Goal: Information Seeking & Learning: Learn about a topic

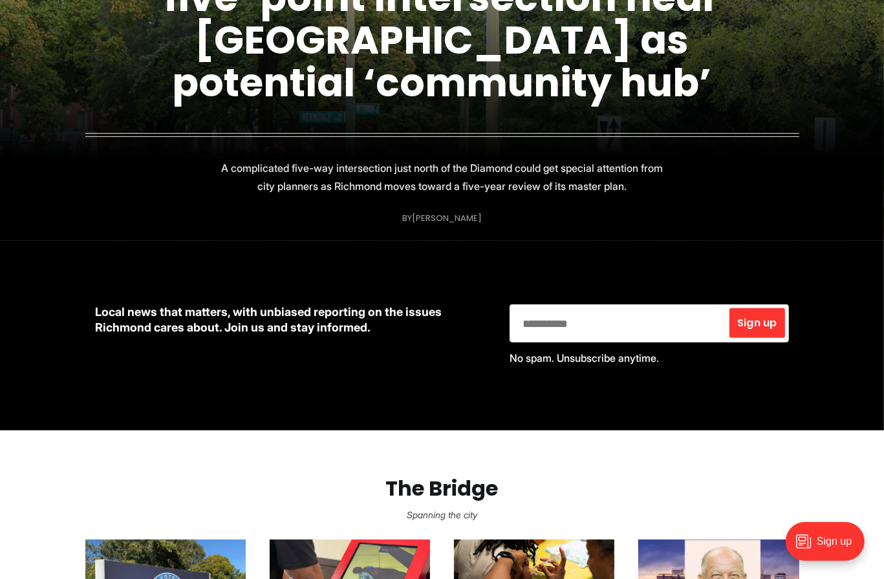
scroll to position [345, 0]
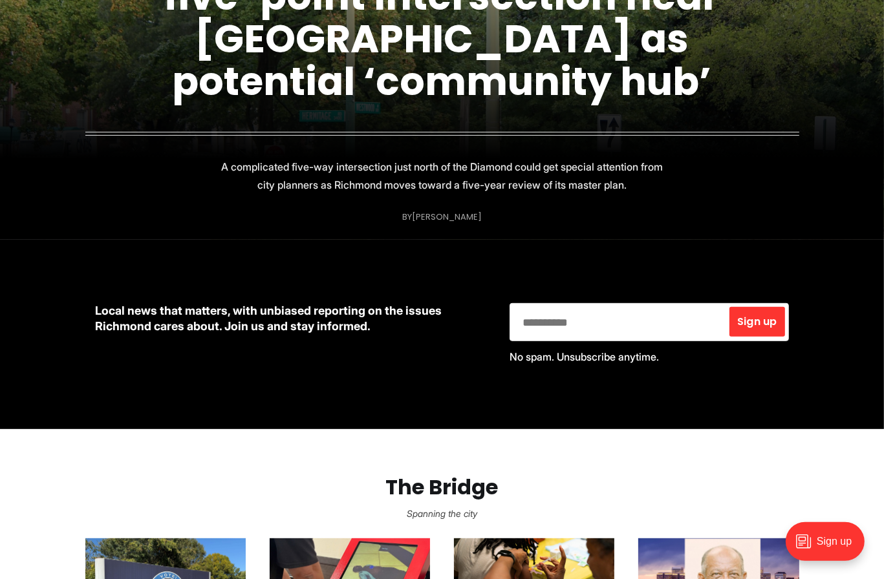
click at [610, 323] on input "email" at bounding box center [619, 322] width 214 height 33
type input "**********"
click at [751, 317] on span "Sign up" at bounding box center [756, 322] width 39 height 10
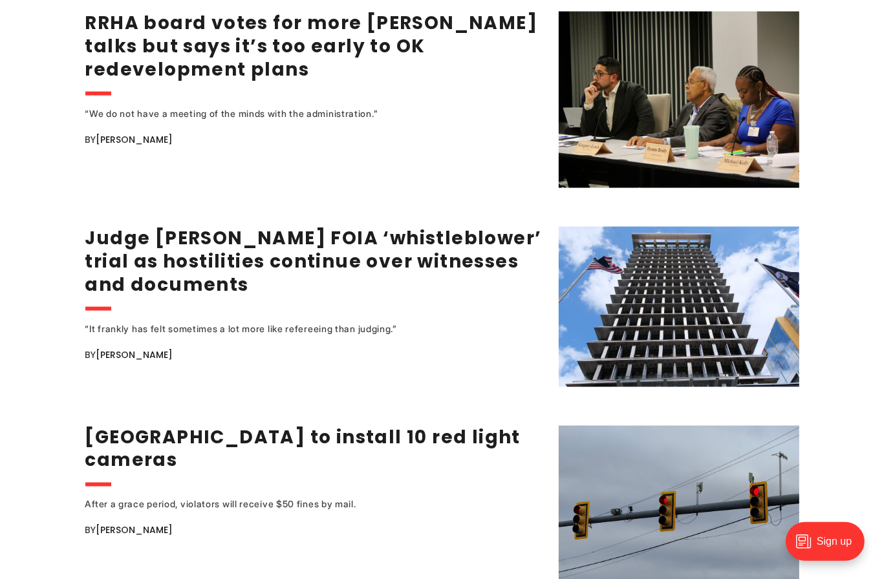
scroll to position [1765, 0]
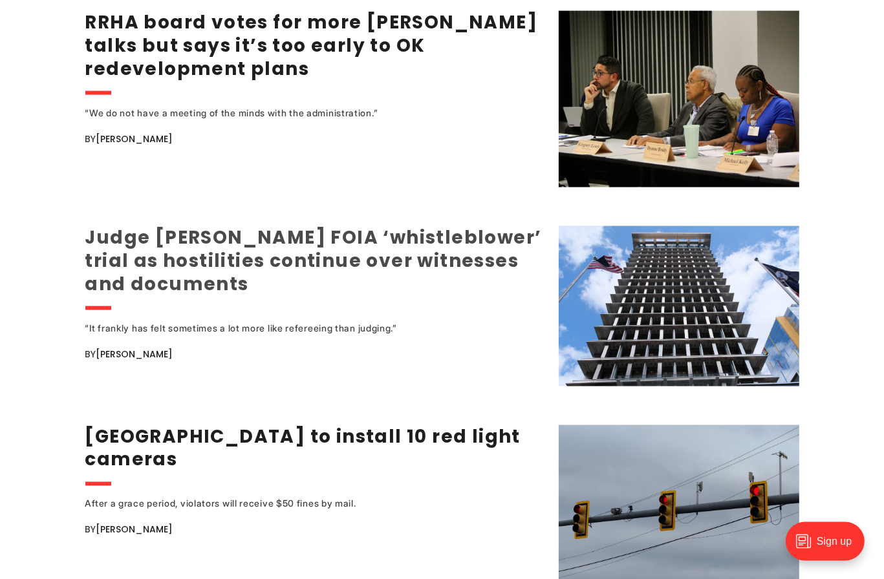
click at [257, 238] on link "Judge [PERSON_NAME] FOIA ‘whistleblower’ trial as hostilities continue over wit…" at bounding box center [313, 261] width 457 height 72
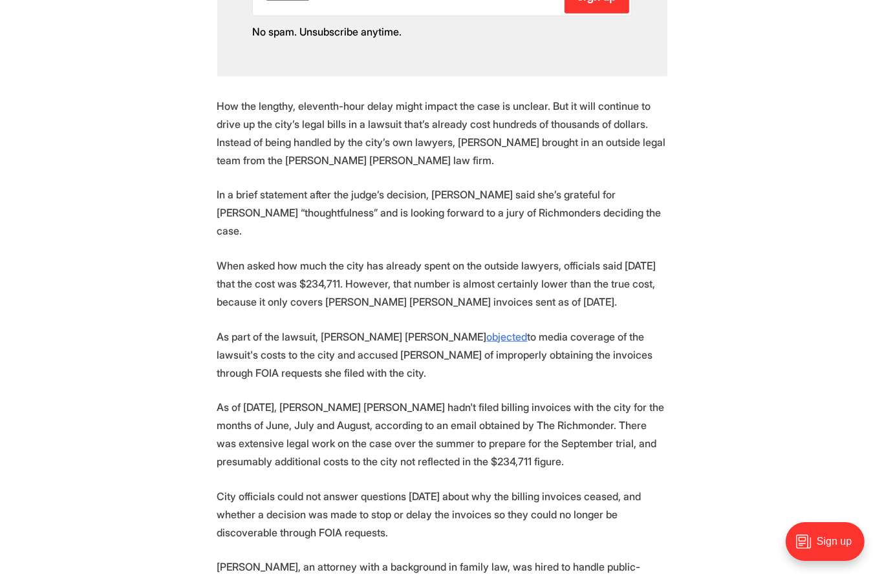
scroll to position [1026, 0]
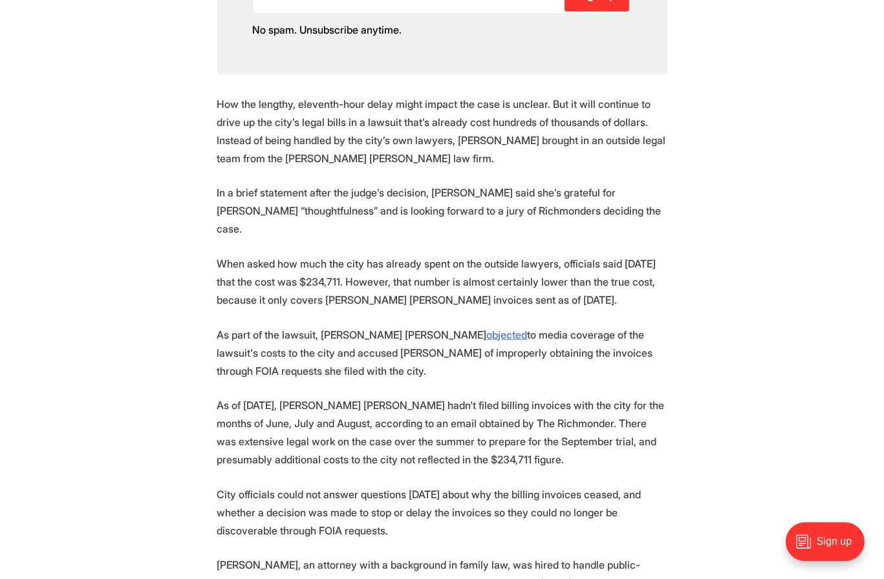
click at [448, 325] on p "As part of the lawsuit, [PERSON_NAME] [PERSON_NAME] objected to media coverage …" at bounding box center [442, 352] width 450 height 54
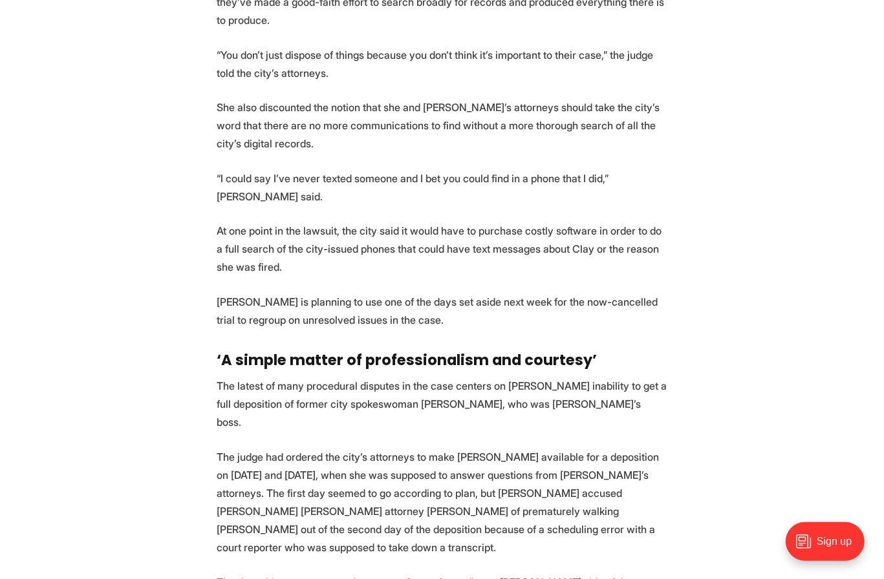
scroll to position [2406, 0]
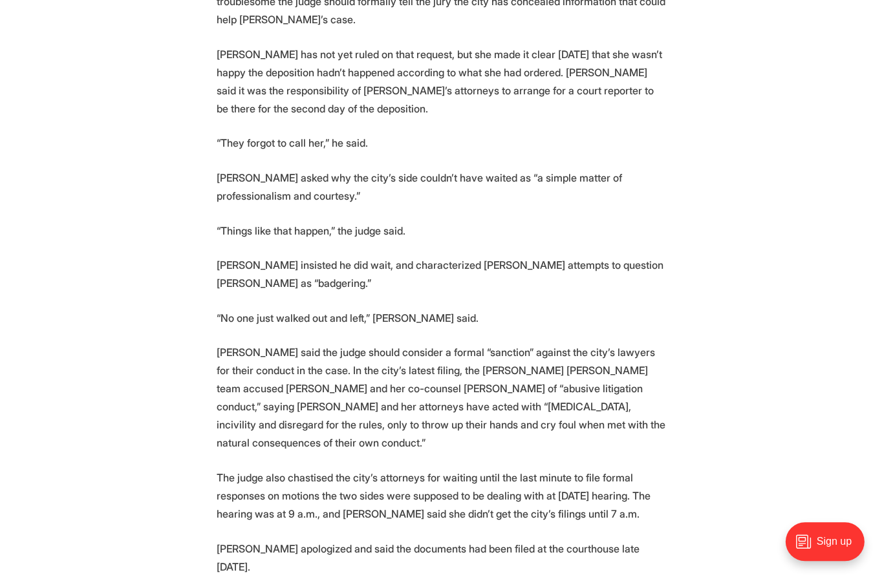
scroll to position [3097, 0]
click at [455, 343] on p "[PERSON_NAME] said the judge should consider a formal “sanction” against the ci…" at bounding box center [442, 397] width 450 height 109
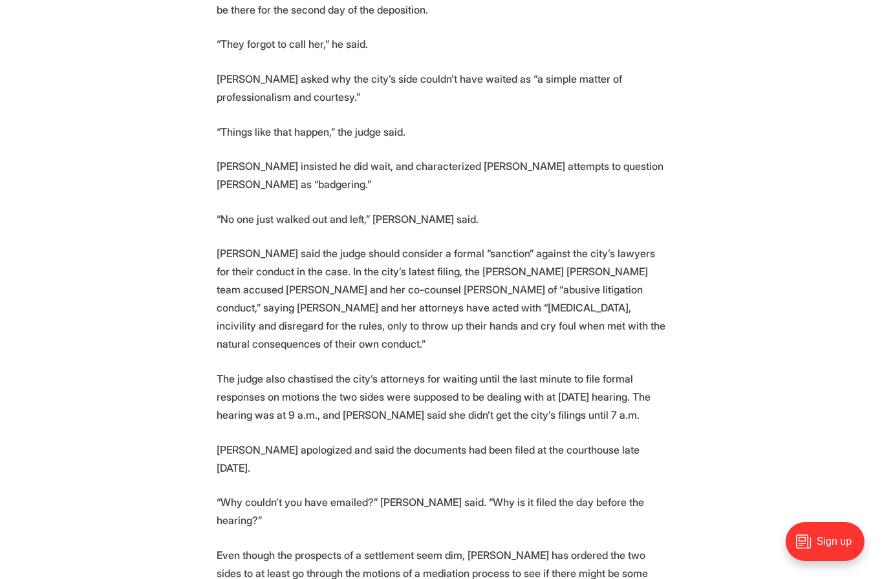
scroll to position [3196, 0]
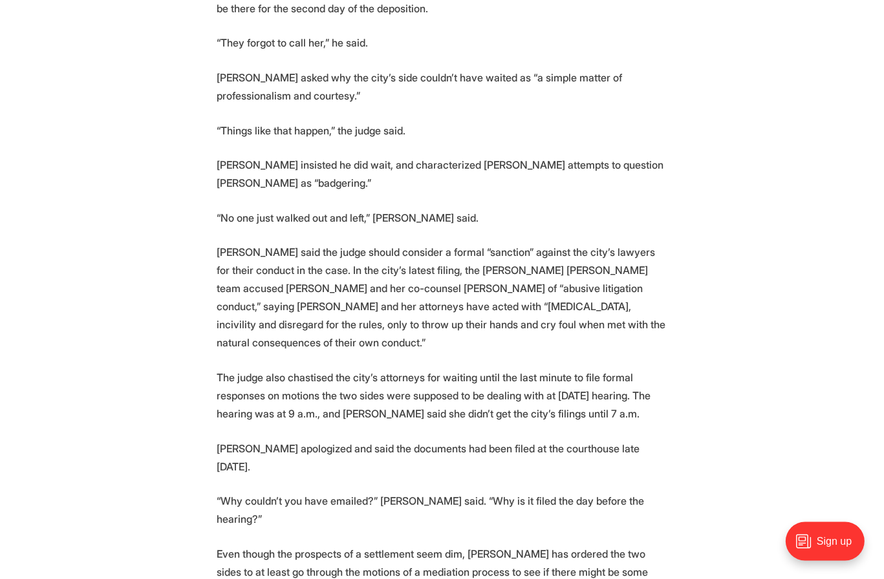
click at [455, 369] on p "The judge also chastised the city’s attorneys for waiting until the last minute…" at bounding box center [442, 396] width 450 height 54
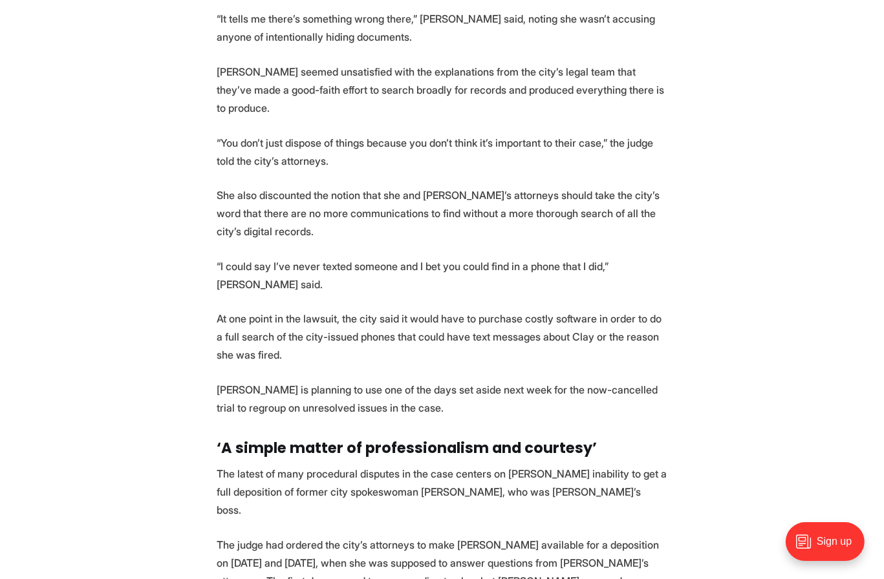
scroll to position [2294, 0]
